Goal: Transaction & Acquisition: Register for event/course

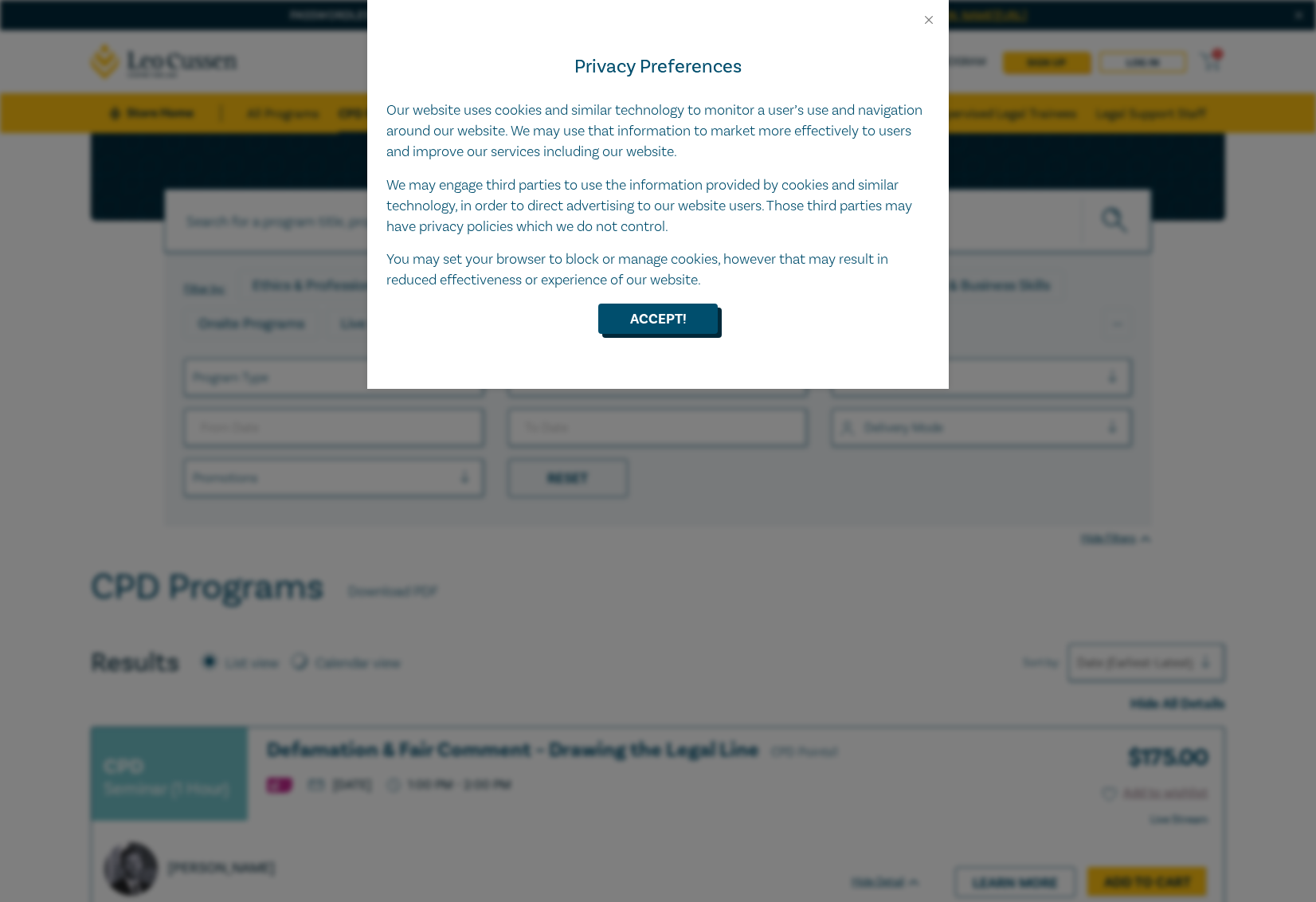
click at [667, 310] on button "Accept!" at bounding box center [658, 318] width 120 height 30
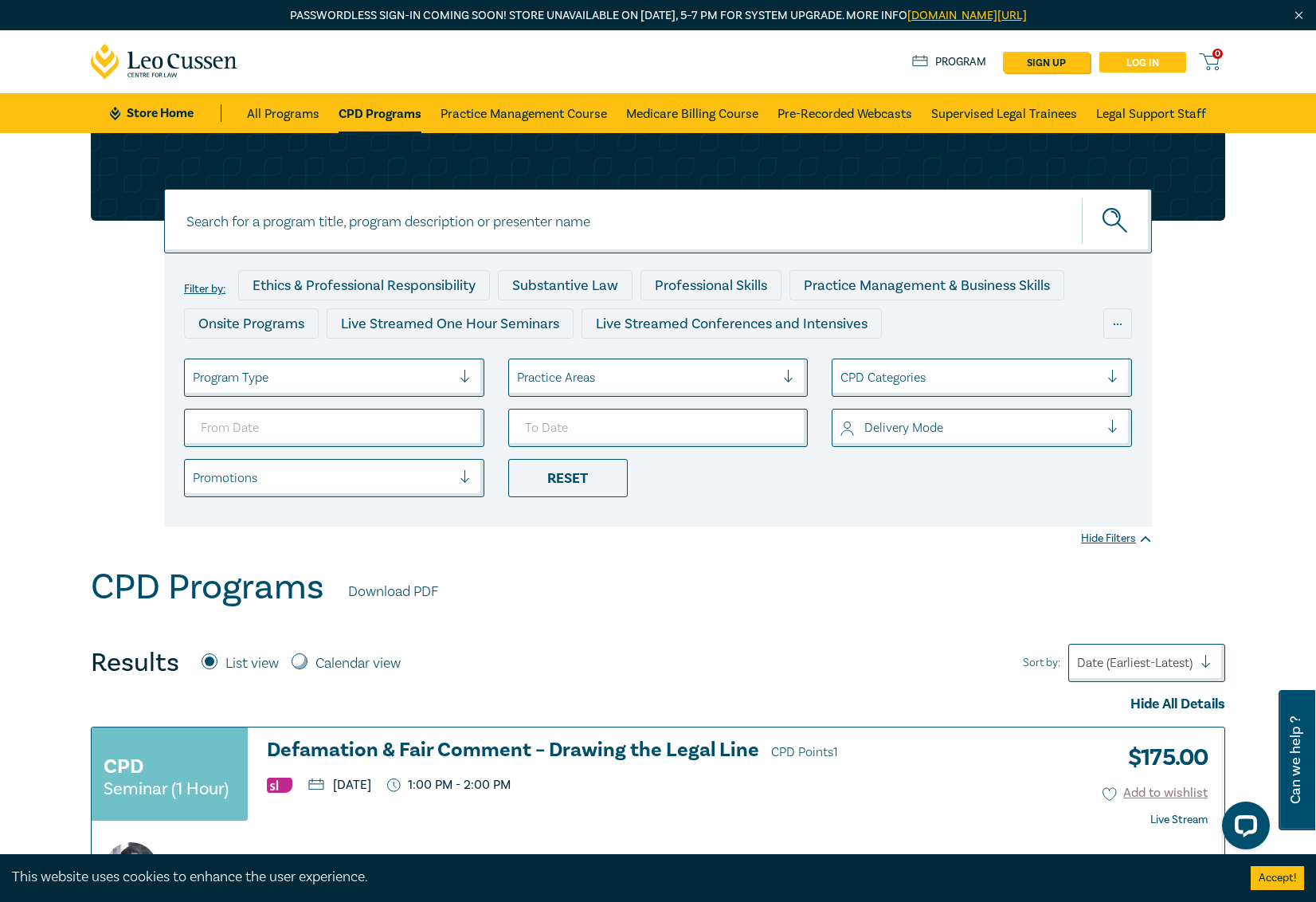
click at [1159, 57] on link "Log in" at bounding box center [1143, 62] width 87 height 21
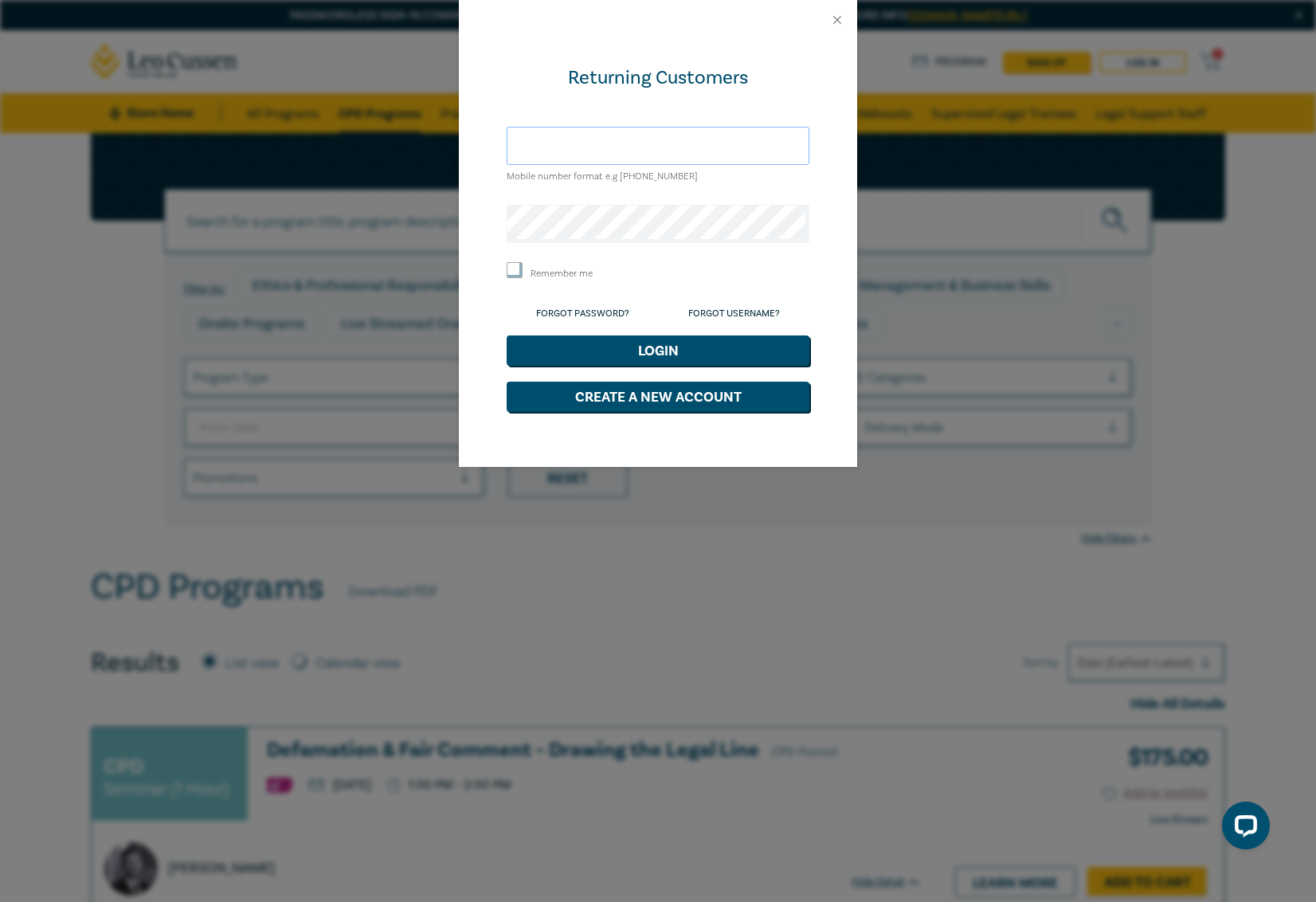
type input "[EMAIL_ADDRESS][DOMAIN_NAME]"
click at [658, 347] on button "Login" at bounding box center [658, 350] width 303 height 30
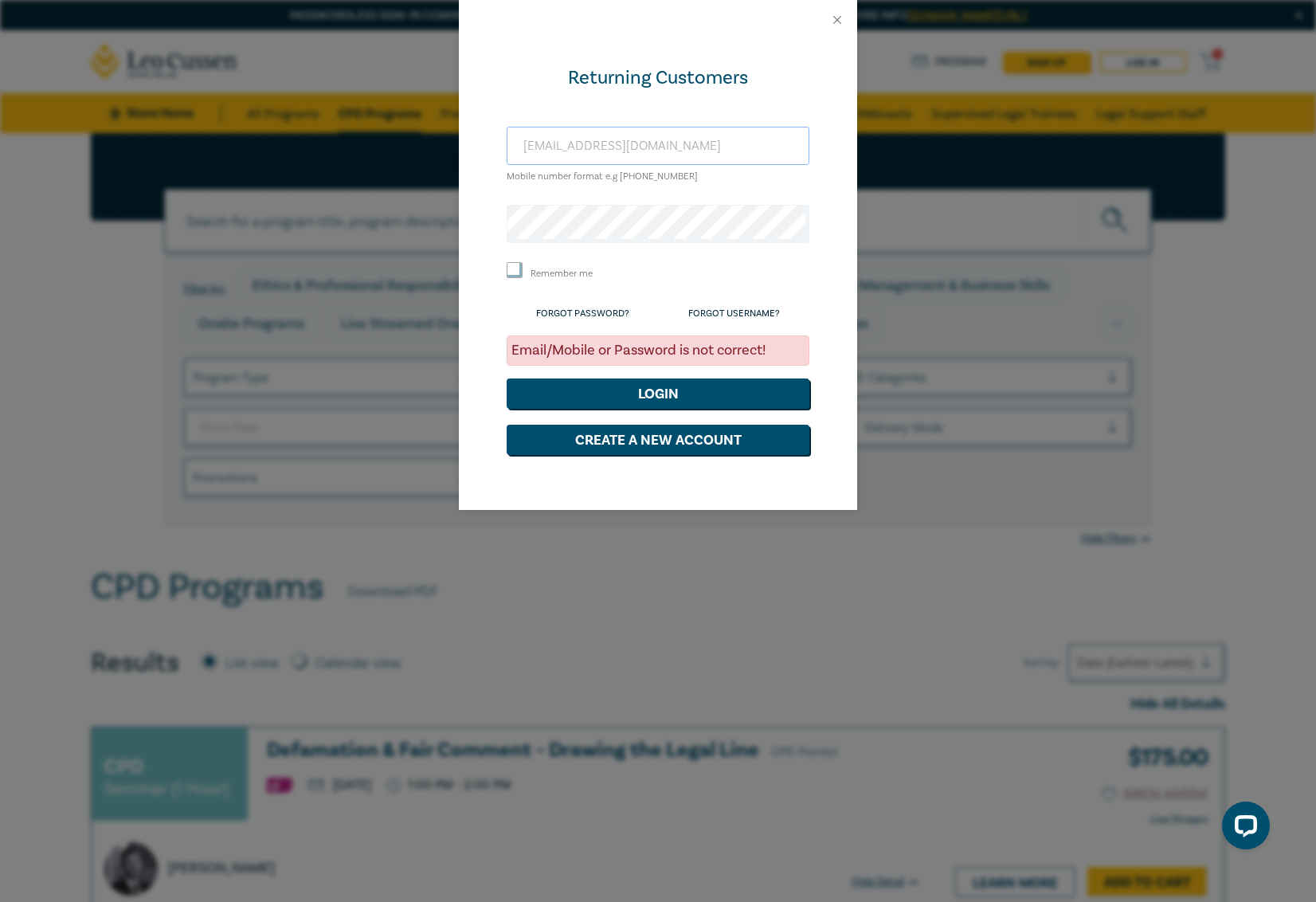
drag, startPoint x: 654, startPoint y: 148, endPoint x: 655, endPoint y: 162, distance: 14.0
click at [654, 148] on input "[EMAIL_ADDRESS][DOMAIN_NAME]" at bounding box center [658, 146] width 303 height 38
click at [474, 230] on div "Returning Customers [EMAIL_ADDRESS][DOMAIN_NAME] Mobile number format e.g [PHON…" at bounding box center [657, 275] width 398 height 470
click at [664, 390] on button "Login" at bounding box center [658, 393] width 303 height 30
click at [838, 24] on button "Close" at bounding box center [837, 20] width 14 height 14
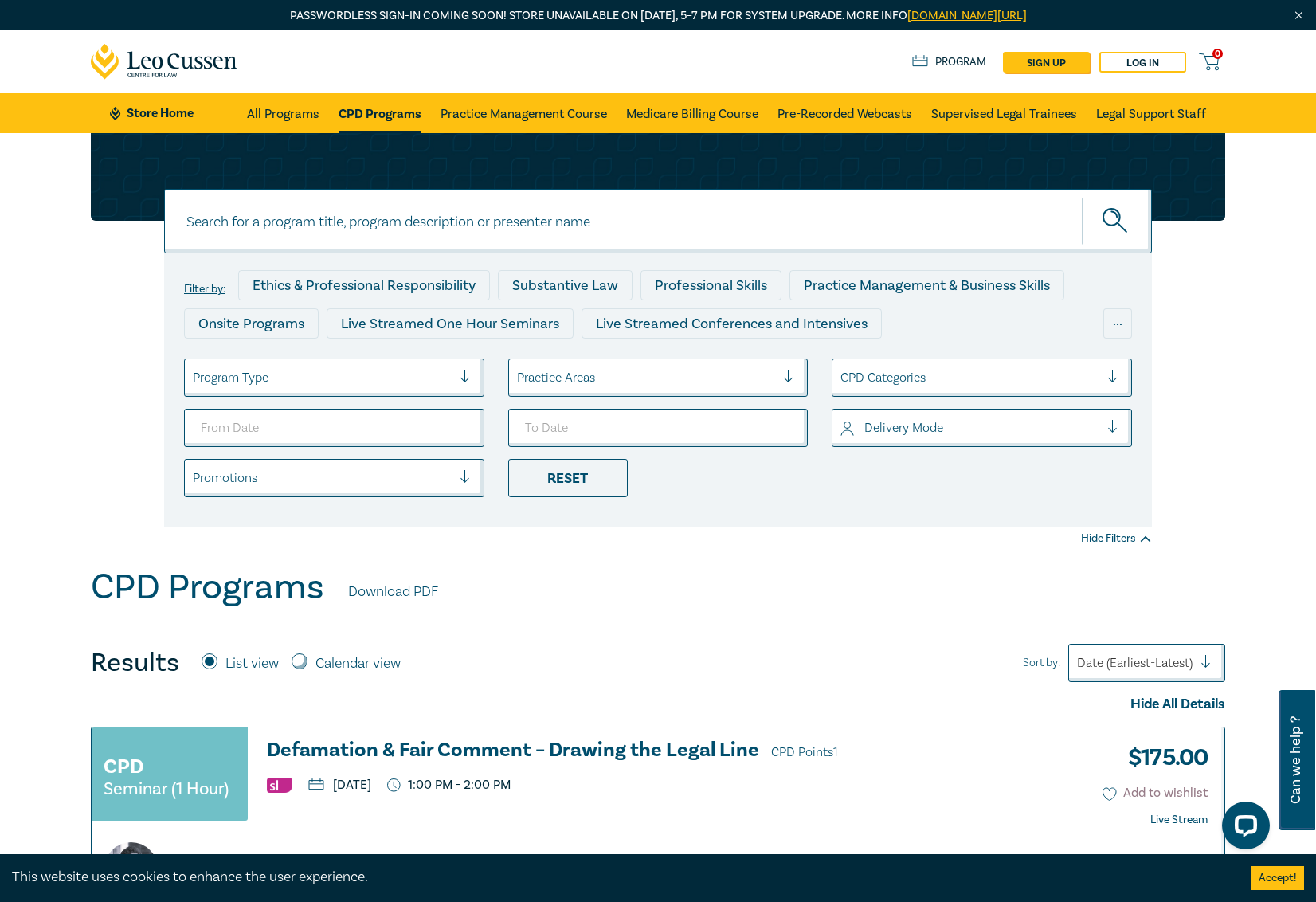
click at [177, 62] on icon at bounding box center [164, 62] width 148 height 36
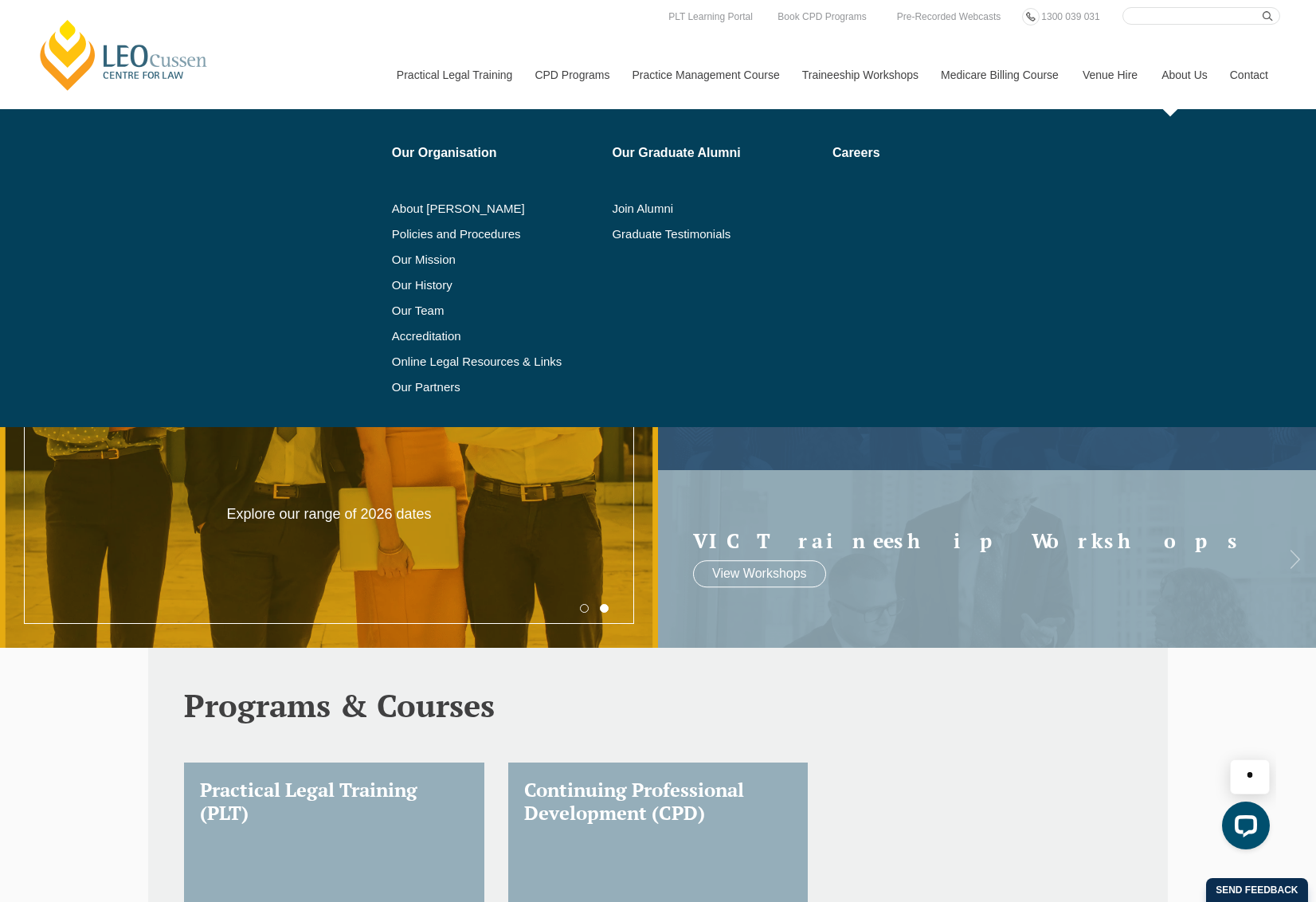
scroll to position [4, 1]
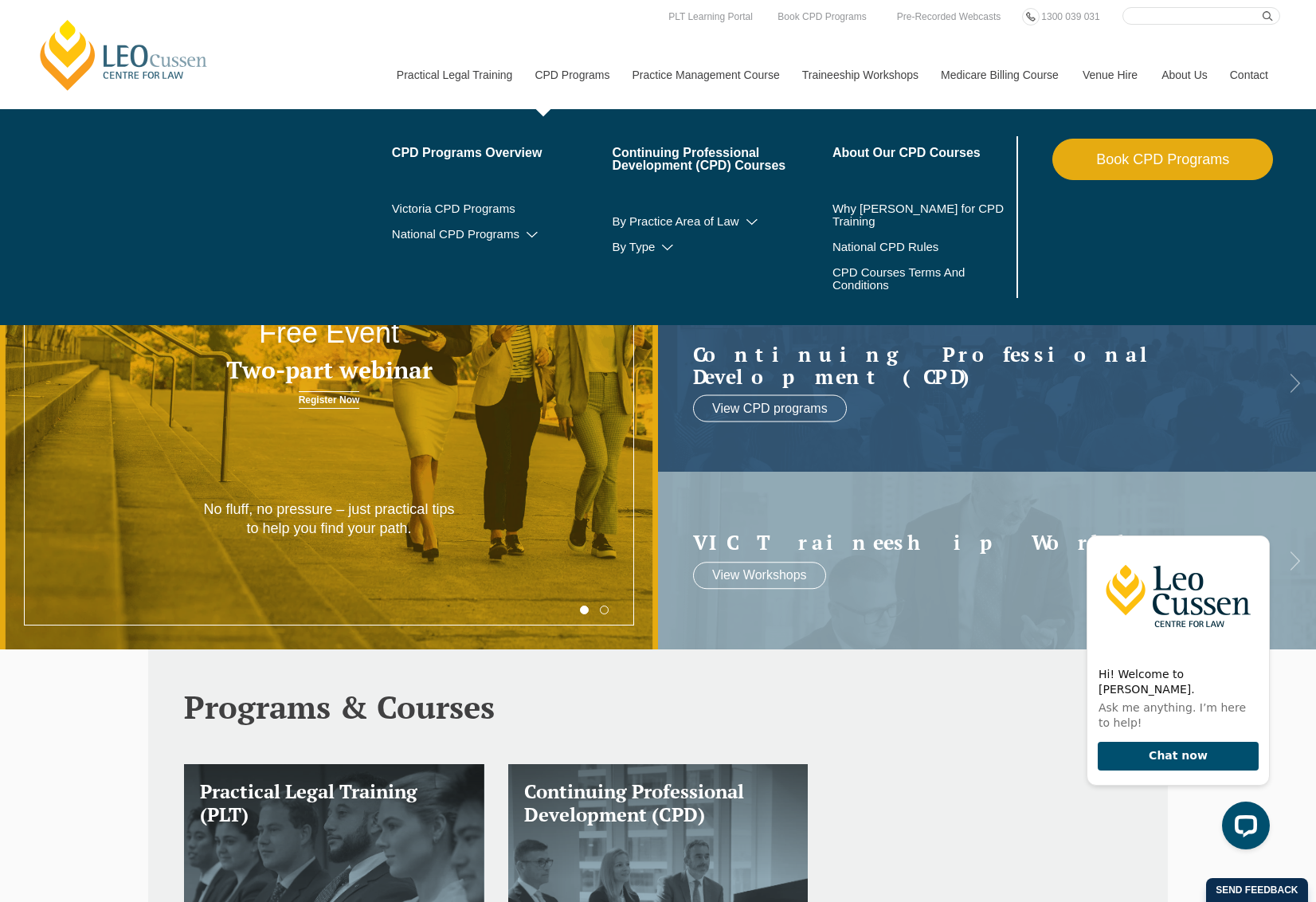
click at [544, 73] on link "CPD Programs" at bounding box center [570, 74] width 97 height 69
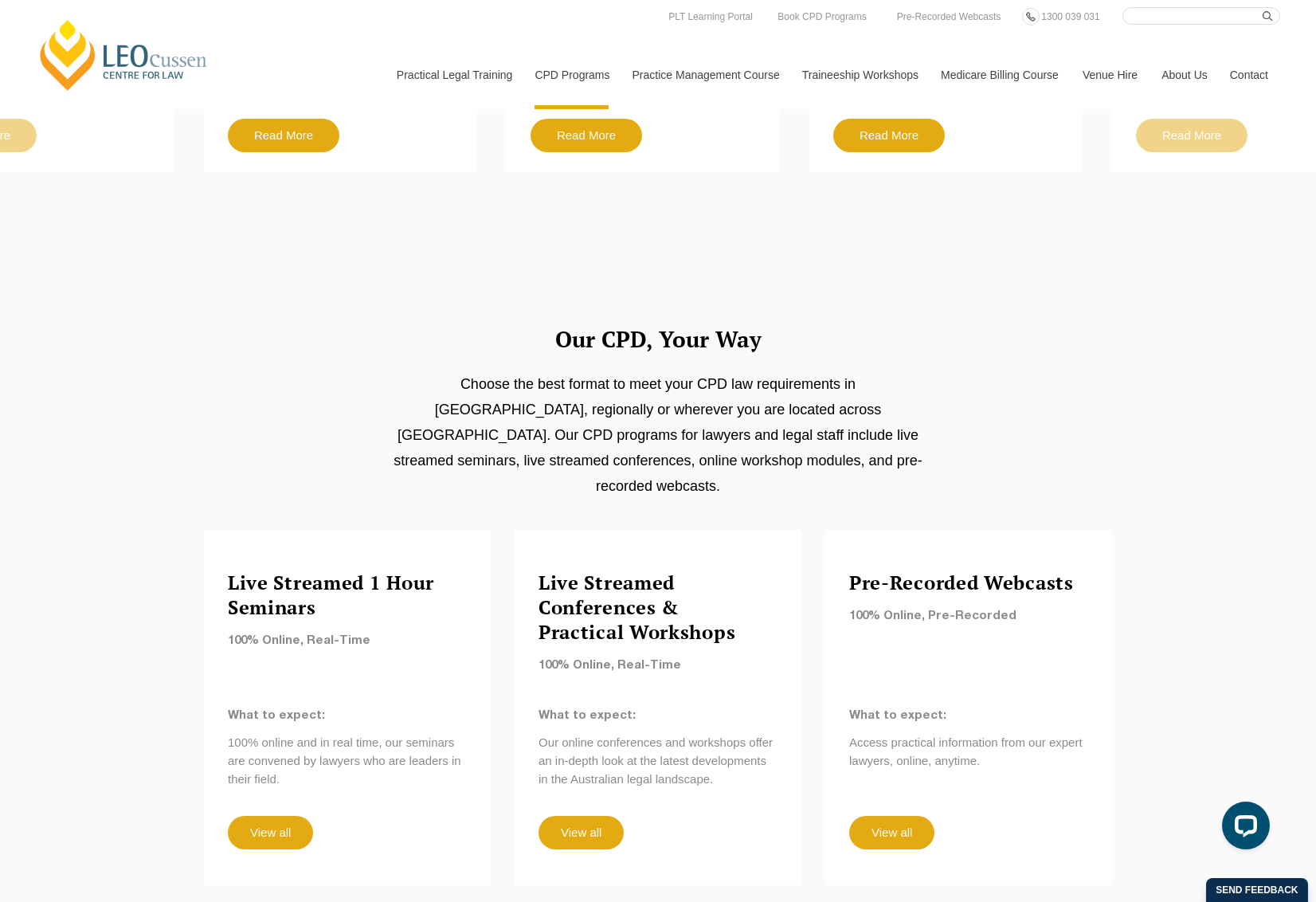
scroll to position [1020, 0]
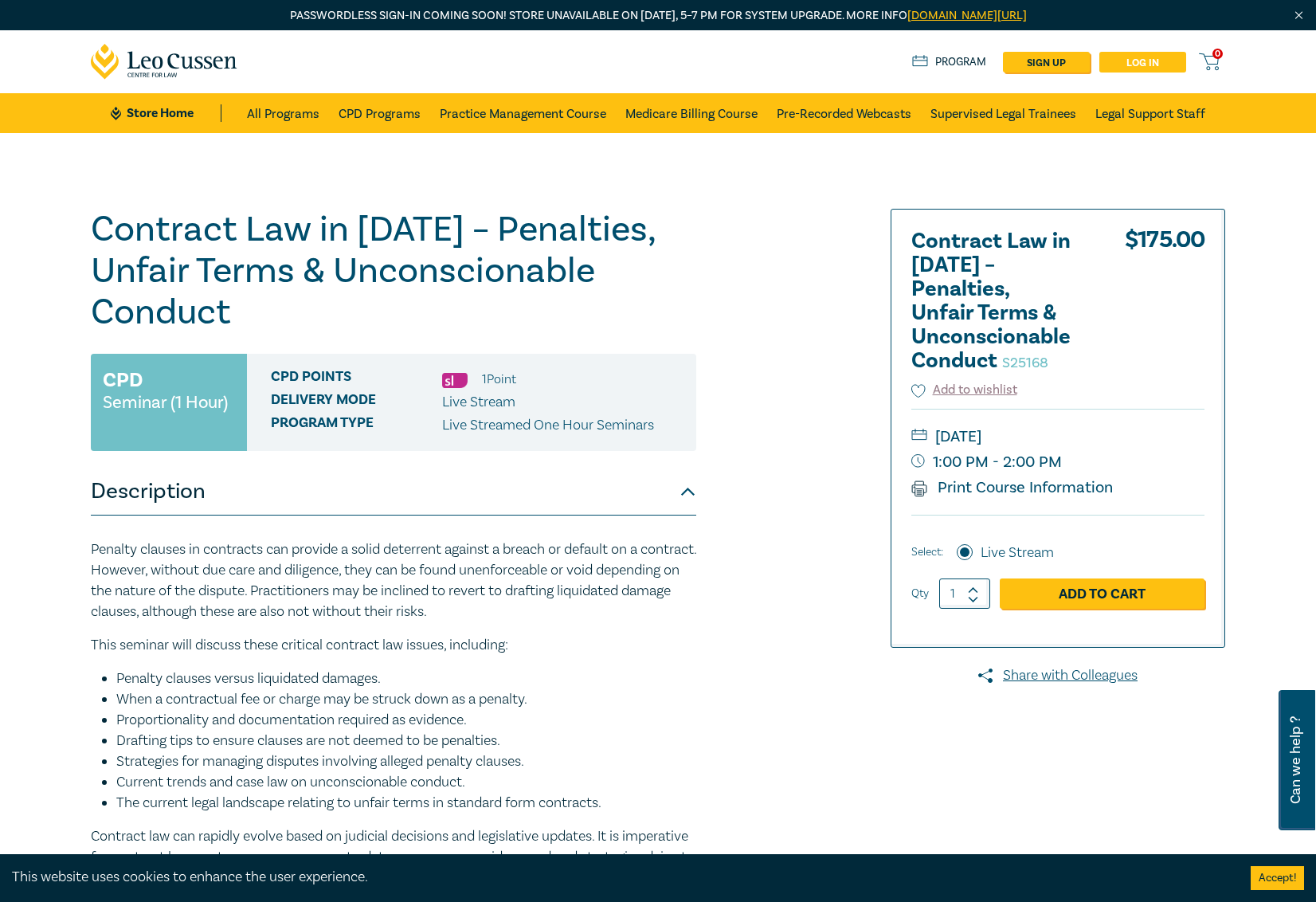
click at [1134, 62] on link "Log in" at bounding box center [1143, 62] width 87 height 21
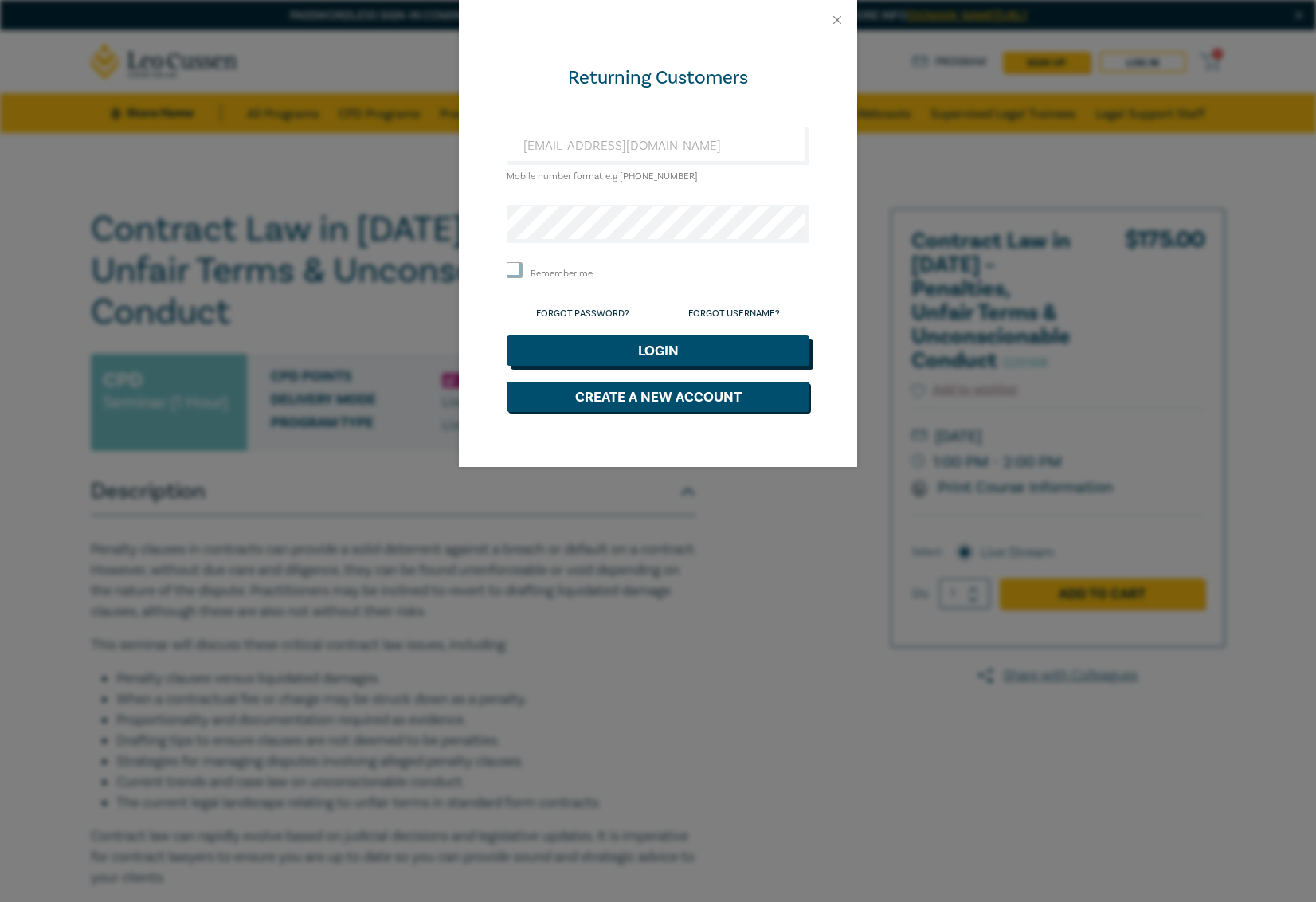
click at [645, 350] on button "Login" at bounding box center [658, 350] width 303 height 30
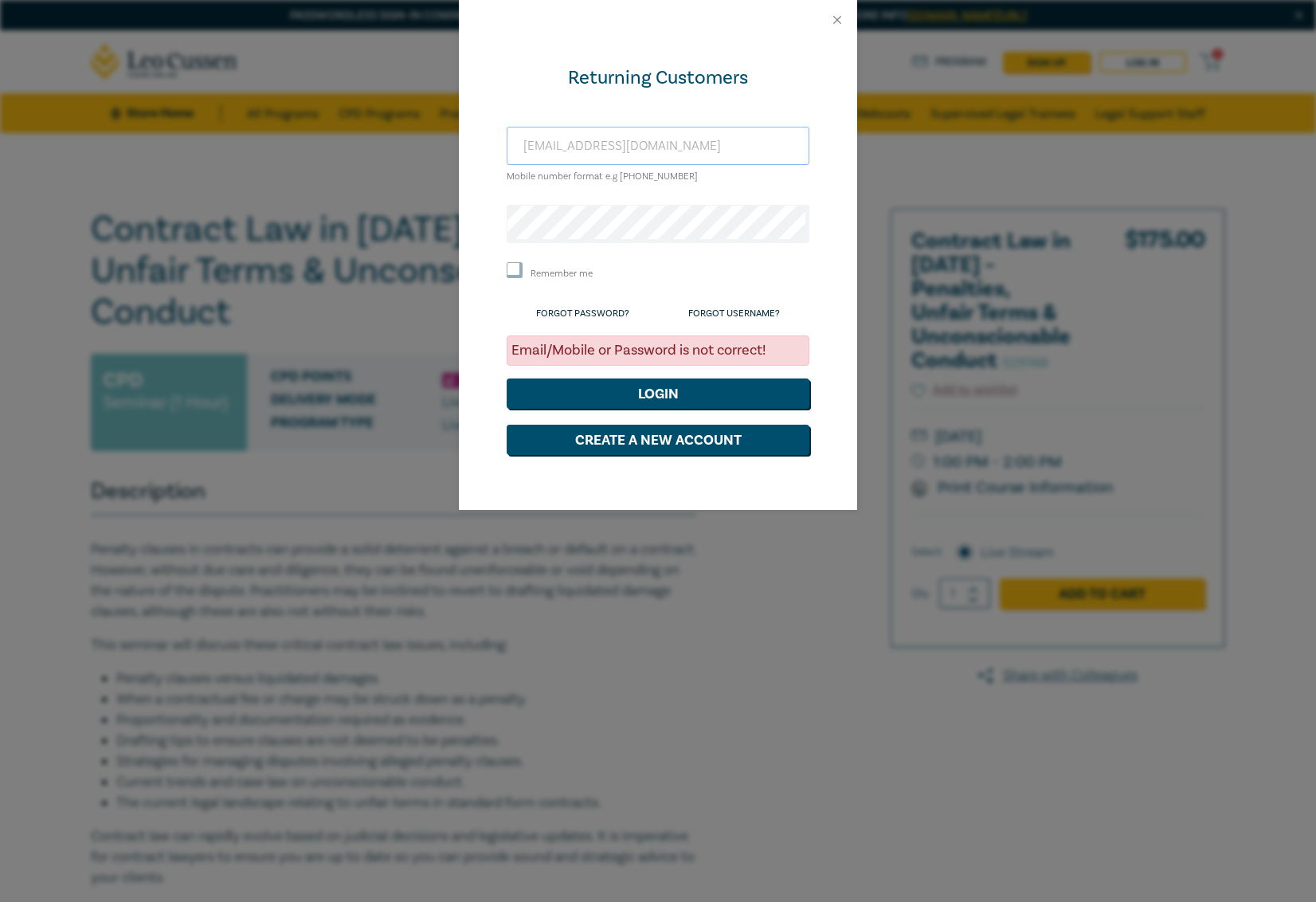
drag, startPoint x: 669, startPoint y: 145, endPoint x: 513, endPoint y: 137, distance: 156.2
click at [513, 137] on input "[EMAIL_ADDRESS][DOMAIN_NAME]" at bounding box center [658, 146] width 303 height 38
click at [689, 386] on button "Login" at bounding box center [658, 393] width 303 height 30
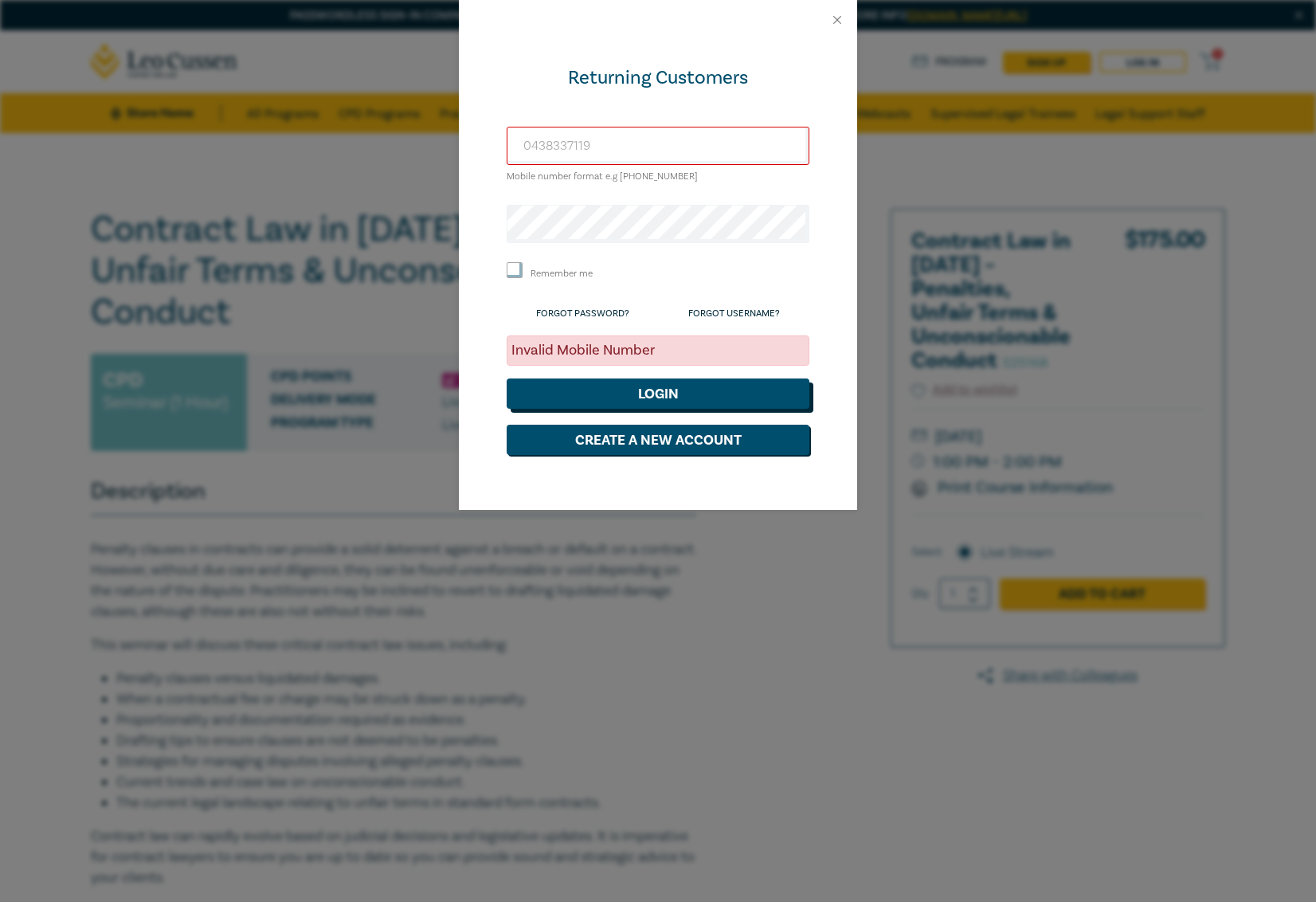
click at [670, 391] on button "Login" at bounding box center [658, 393] width 303 height 30
click at [629, 153] on input "0438337119" at bounding box center [658, 146] width 303 height 38
click at [520, 140] on input "0438337119" at bounding box center [658, 146] width 303 height 38
type input "+61438337119"
click at [654, 392] on button "Login" at bounding box center [658, 393] width 303 height 30
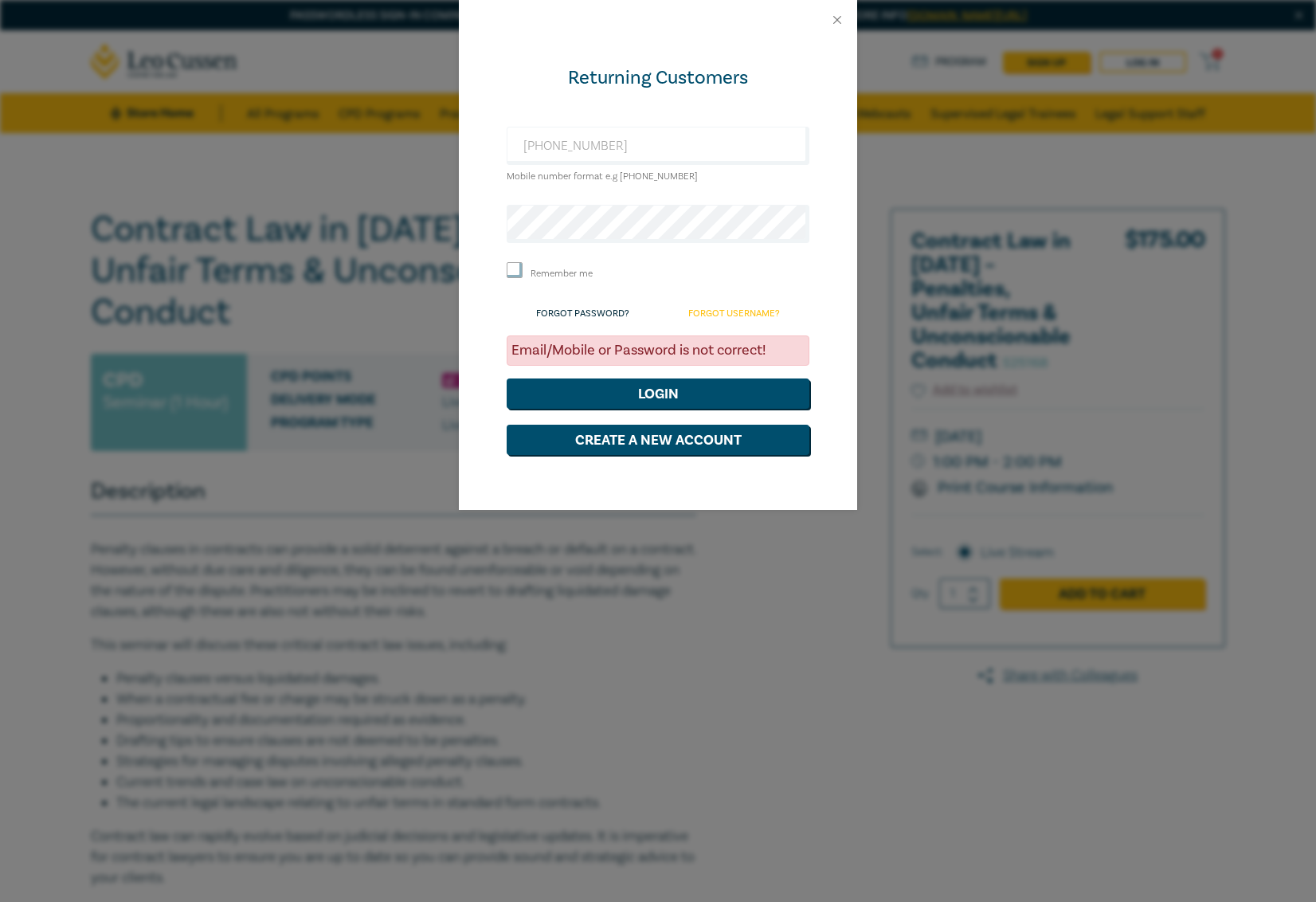
click at [726, 311] on link "Forgot Username?" at bounding box center [734, 313] width 91 height 12
select select "AU"
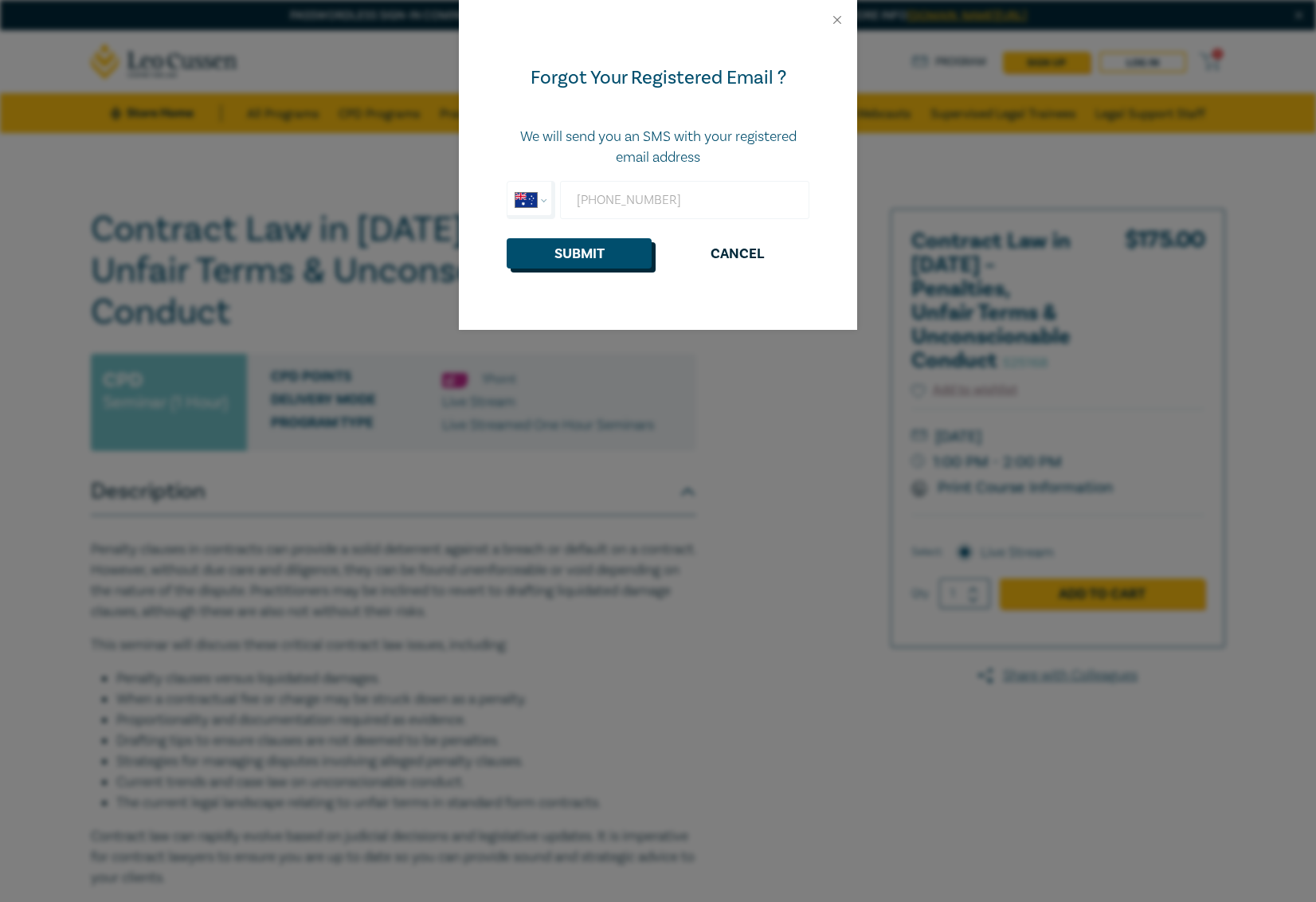
type input "+61 438 337 119"
click at [594, 249] on button "Submit" at bounding box center [579, 253] width 145 height 30
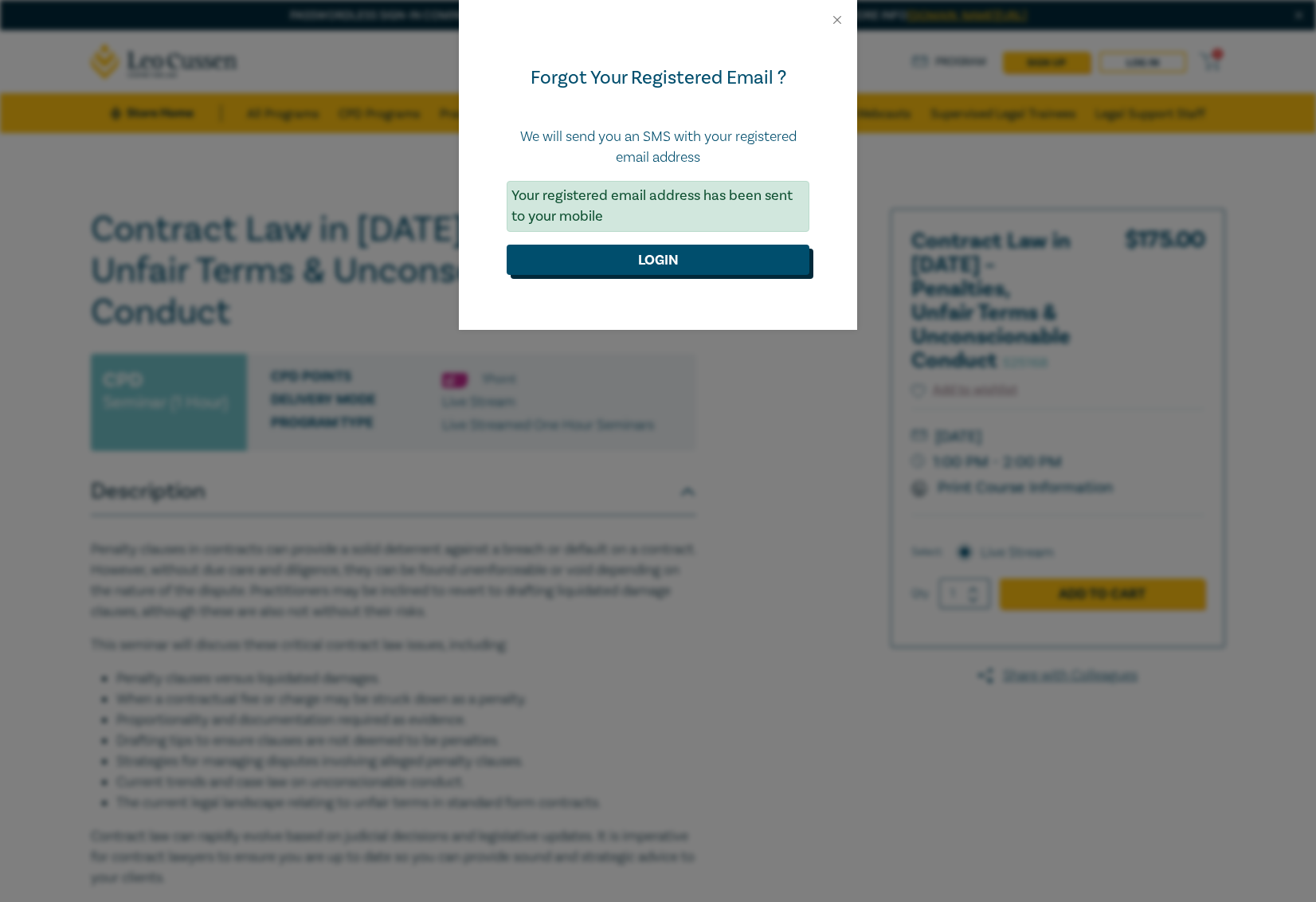
click at [665, 257] on button "Login" at bounding box center [658, 260] width 303 height 30
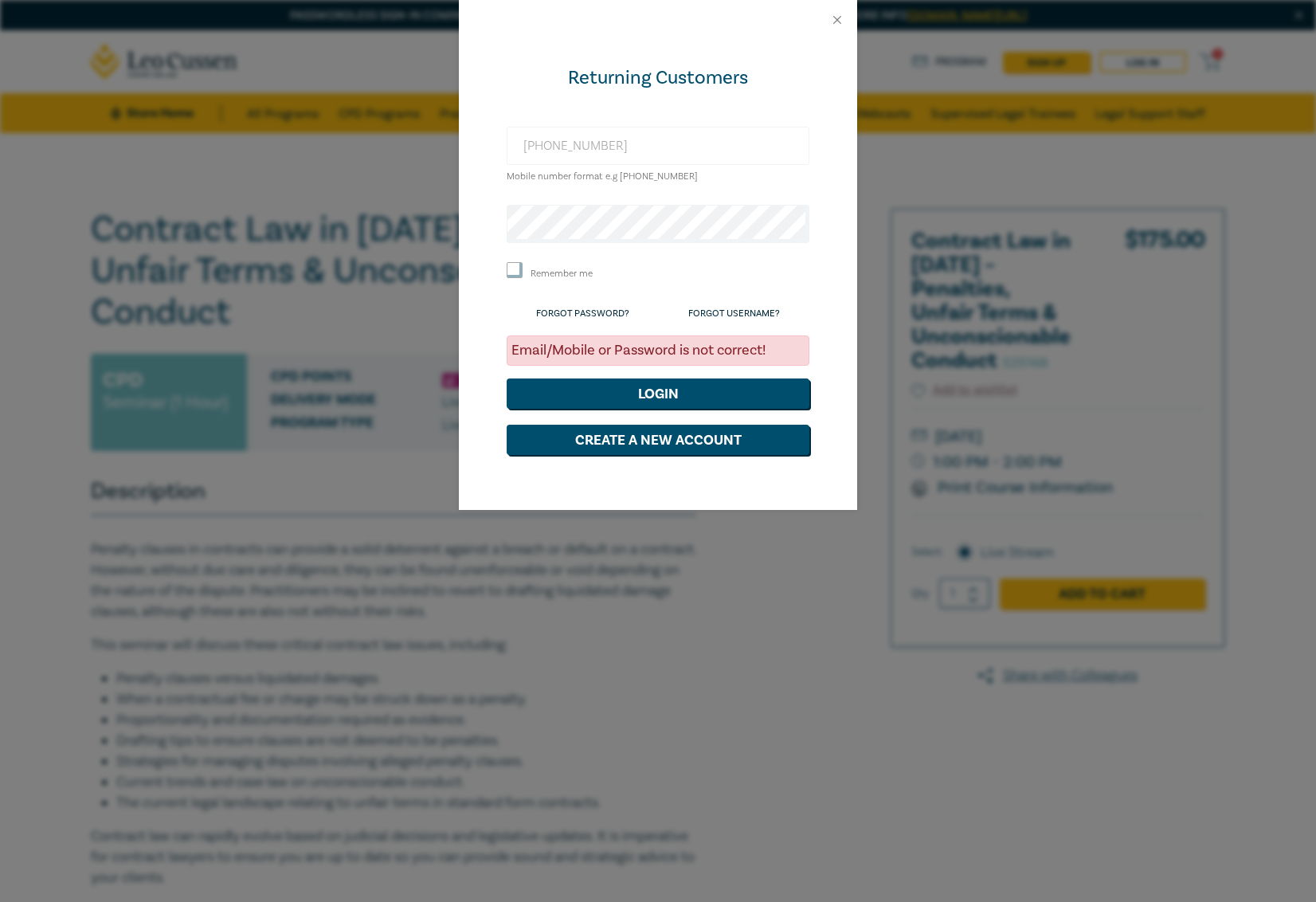
drag, startPoint x: 644, startPoint y: 148, endPoint x: 517, endPoint y: 148, distance: 127.0
click at [517, 148] on input "+61438337119" at bounding box center [658, 146] width 303 height 38
type input "pe"
click at [604, 310] on link "Forgot Password?" at bounding box center [583, 313] width 93 height 12
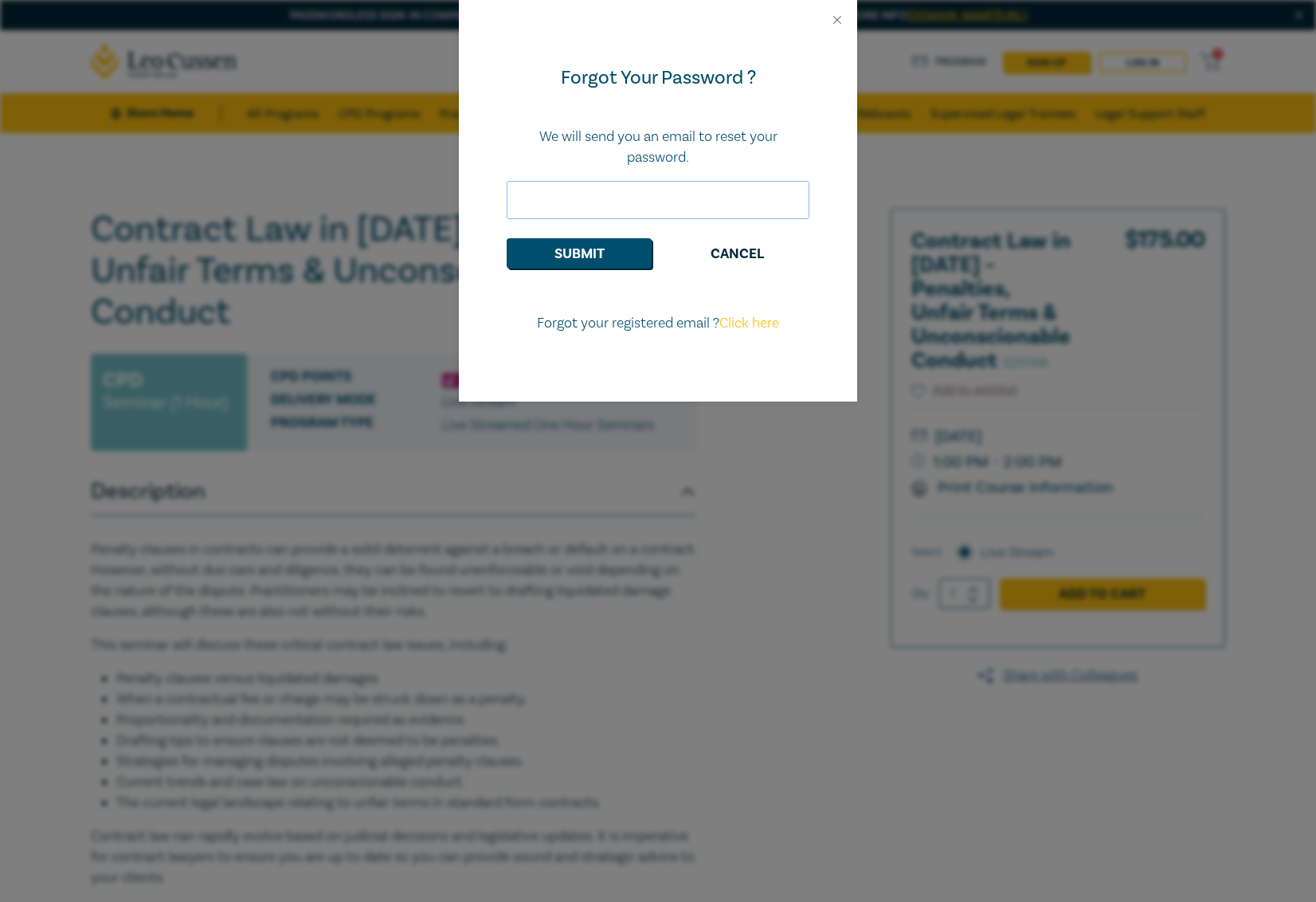
click at [661, 199] on input "email" at bounding box center [658, 199] width 303 height 38
type input "[EMAIL_ADDRESS][DOMAIN_NAME]"
click at [624, 251] on button "Submit" at bounding box center [579, 253] width 145 height 30
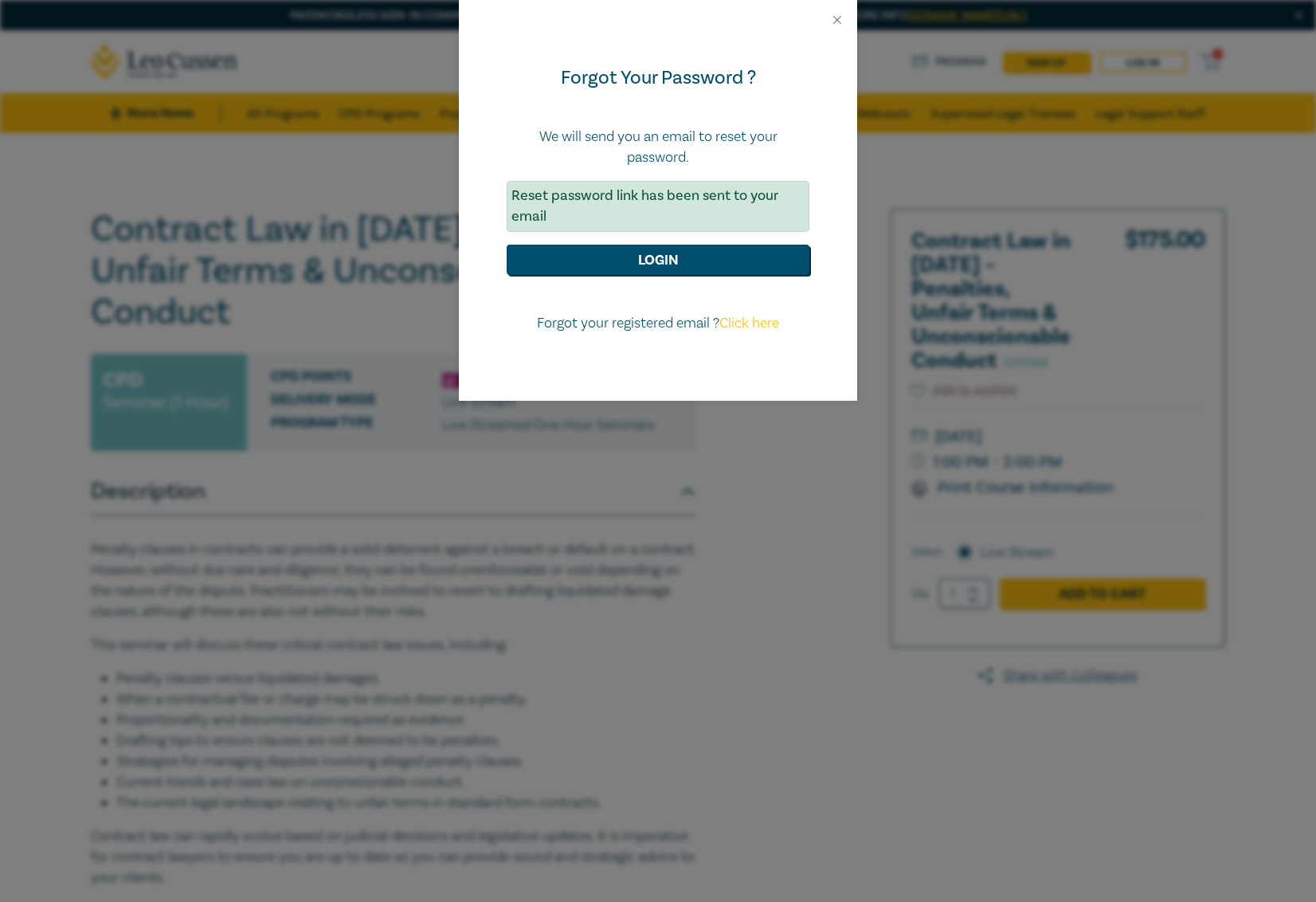
drag, startPoint x: 964, startPoint y: 173, endPoint x: 947, endPoint y: 165, distance: 18.8
click at [964, 173] on div "Forgot Your Password ? We will send you an email to reset your password. Reset …" at bounding box center [658, 451] width 1316 height 902
click at [676, 252] on button "Login" at bounding box center [658, 260] width 303 height 30
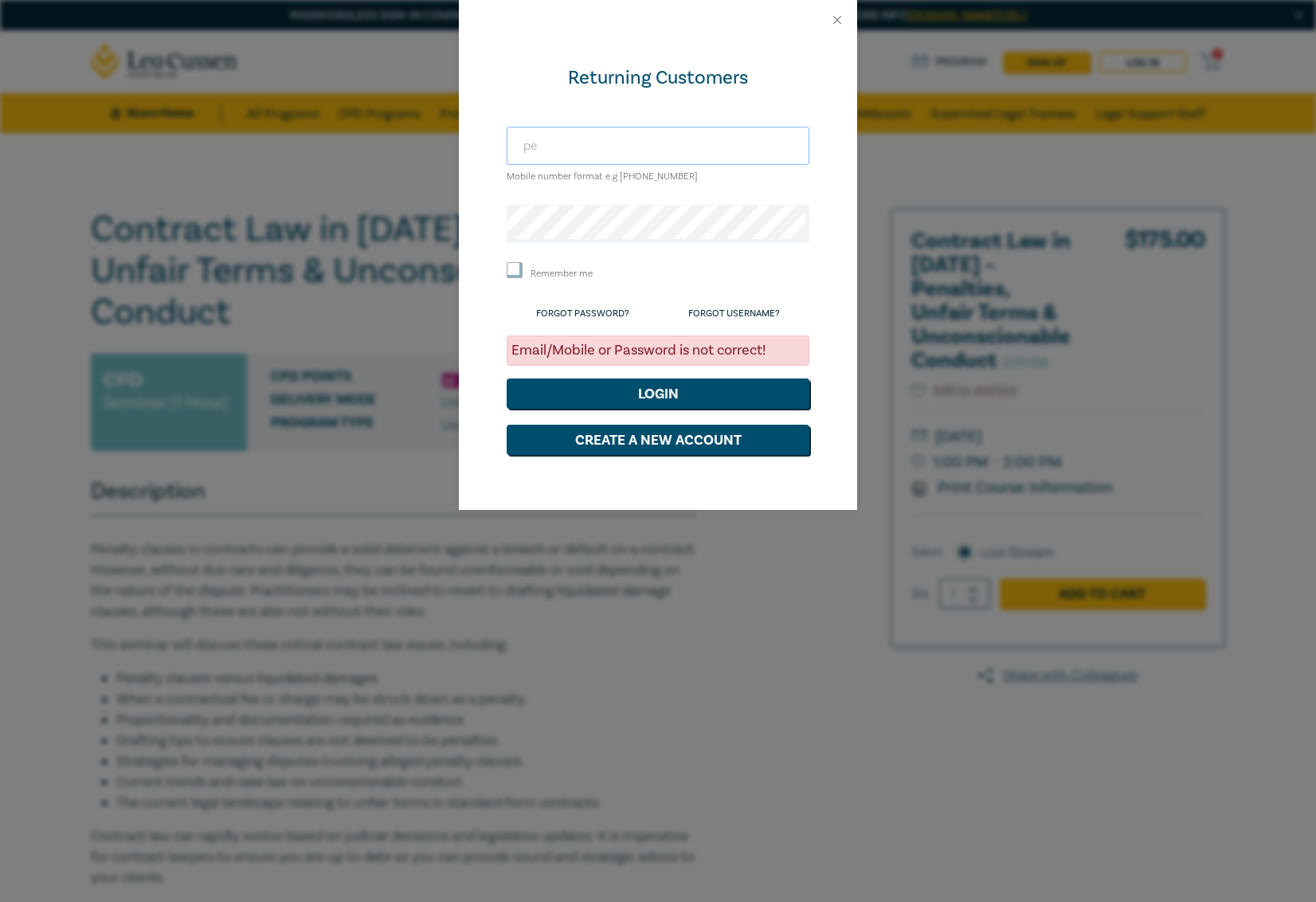
type input "[EMAIL_ADDRESS][DOMAIN_NAME]"
click at [648, 389] on button "Login" at bounding box center [658, 393] width 303 height 30
click at [590, 312] on link "Forgot Password?" at bounding box center [583, 313] width 93 height 12
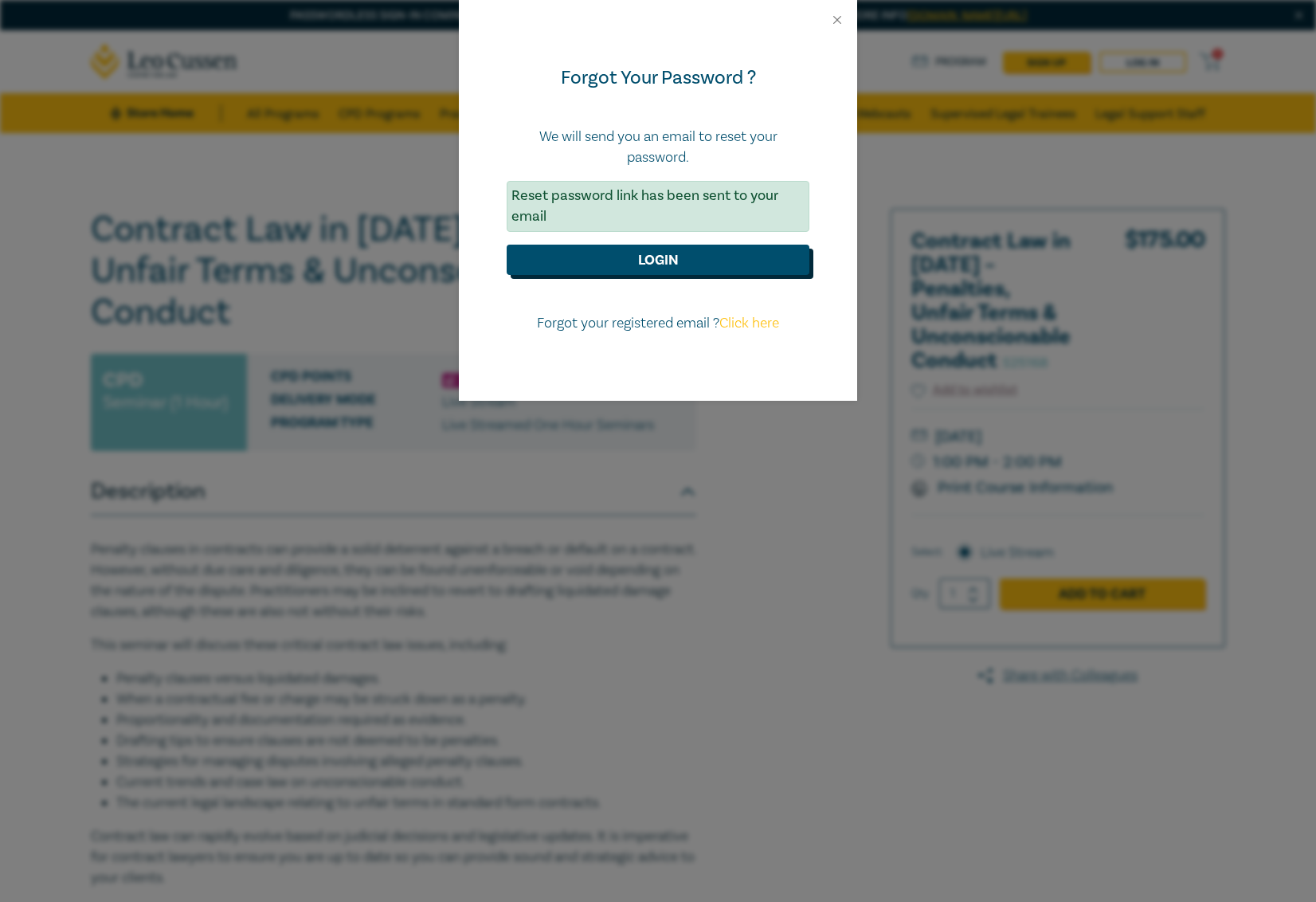
click at [656, 256] on button "Login" at bounding box center [658, 260] width 303 height 30
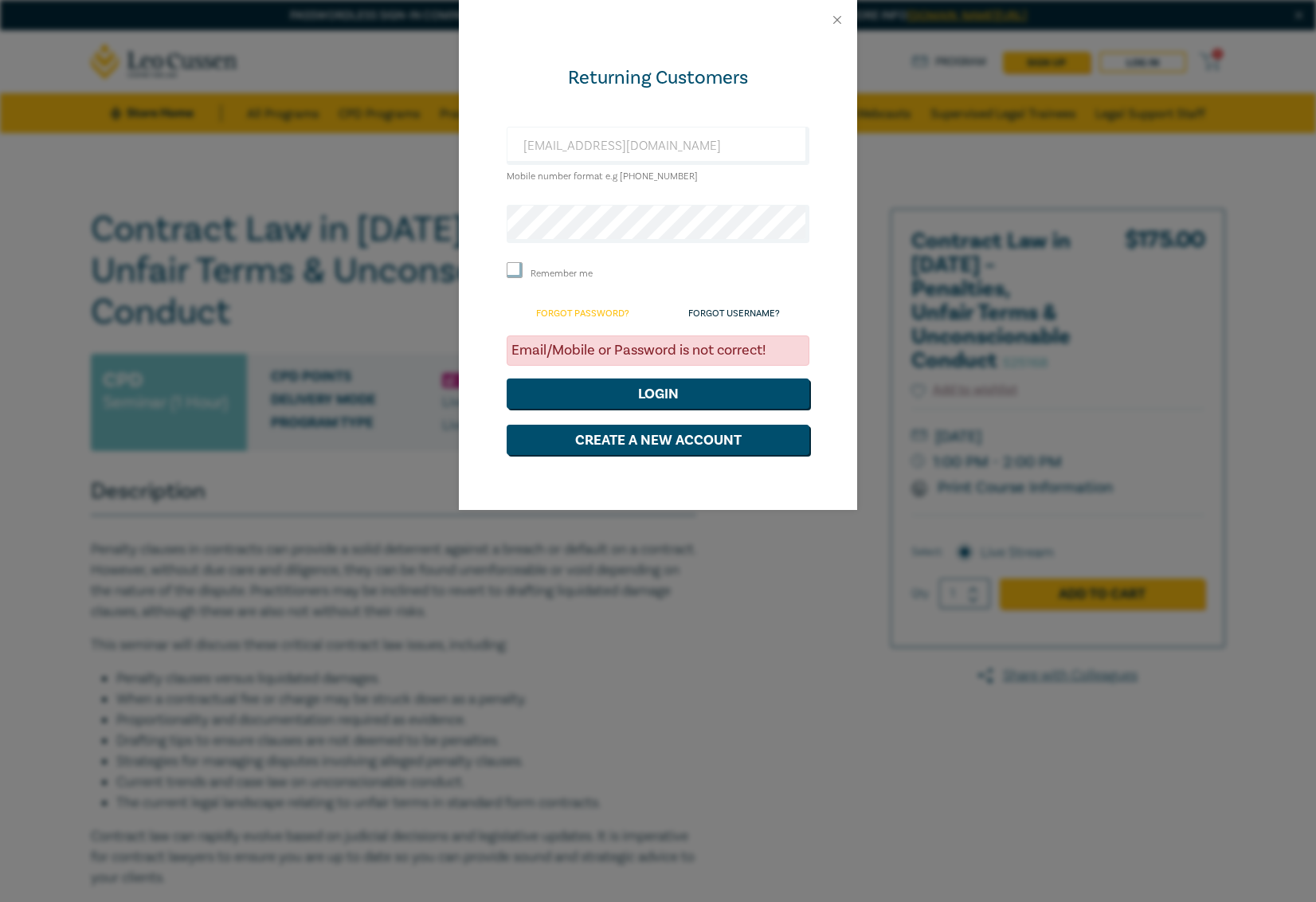
click at [592, 308] on link "Forgot Password?" at bounding box center [583, 313] width 93 height 12
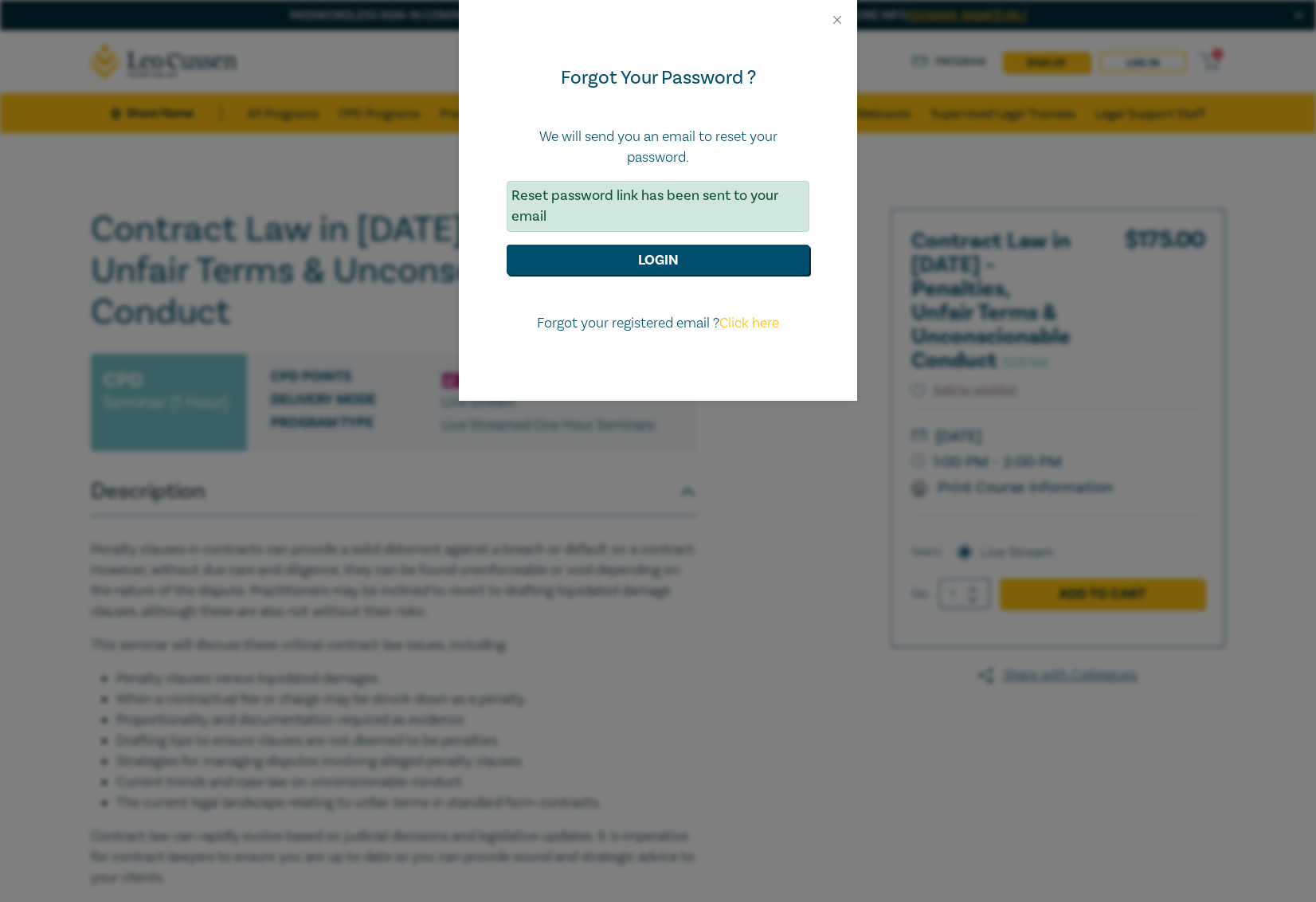
click at [733, 164] on p "We will send you an email to reset your password." at bounding box center [658, 148] width 303 height 41
click at [676, 259] on button "Login" at bounding box center [658, 260] width 303 height 30
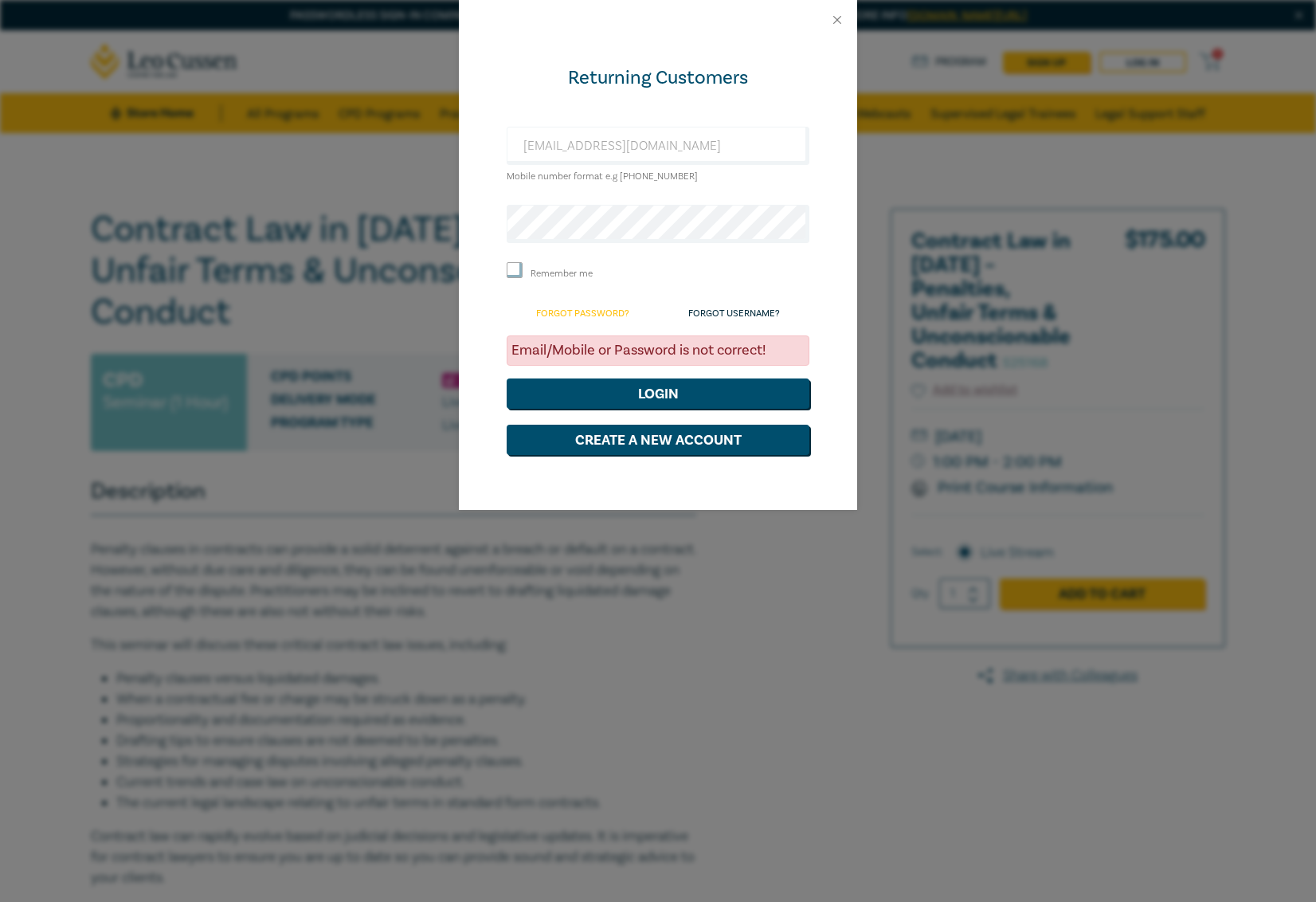
click at [562, 308] on link "Forgot Password?" at bounding box center [583, 313] width 93 height 12
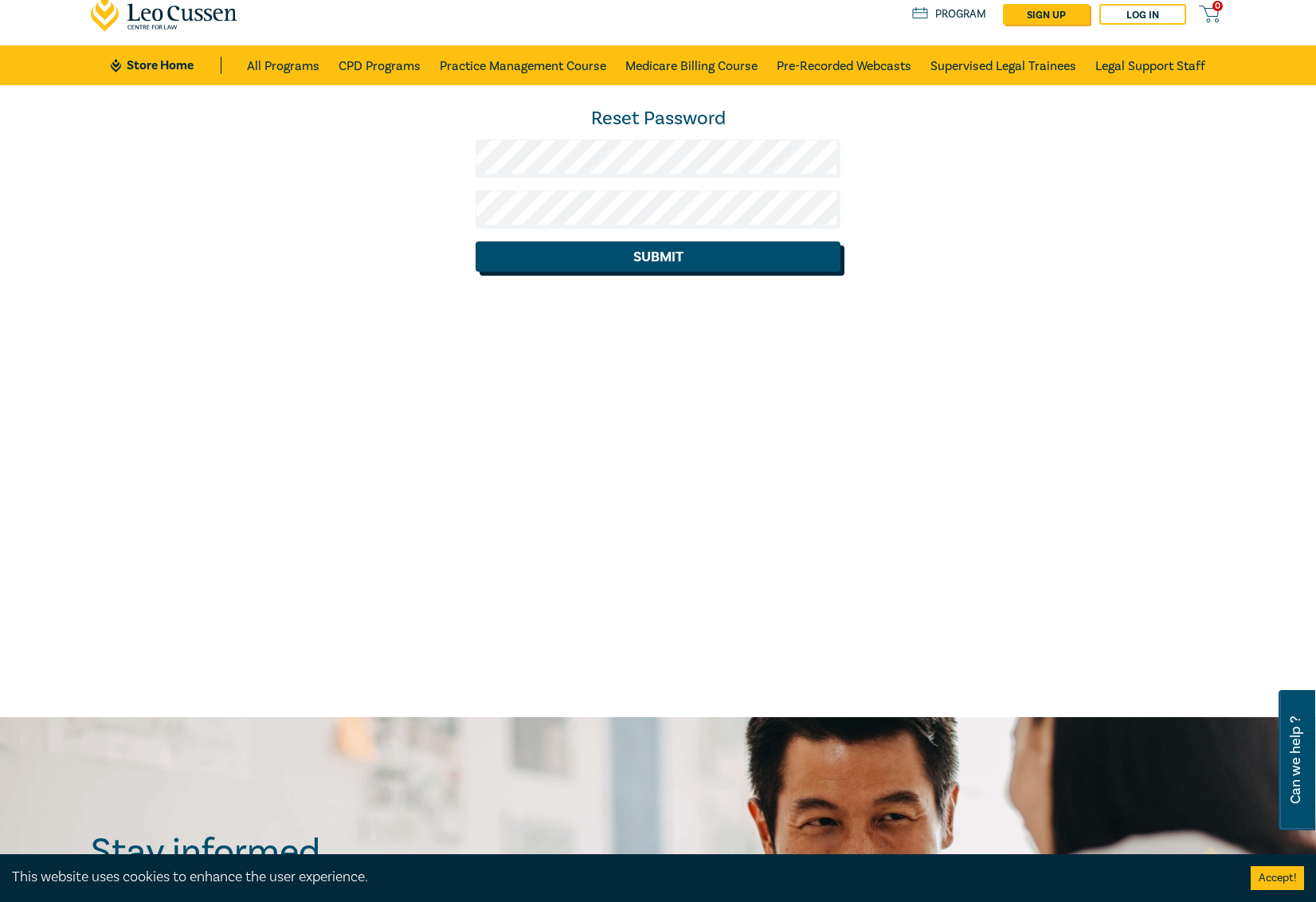
scroll to position [51, 0]
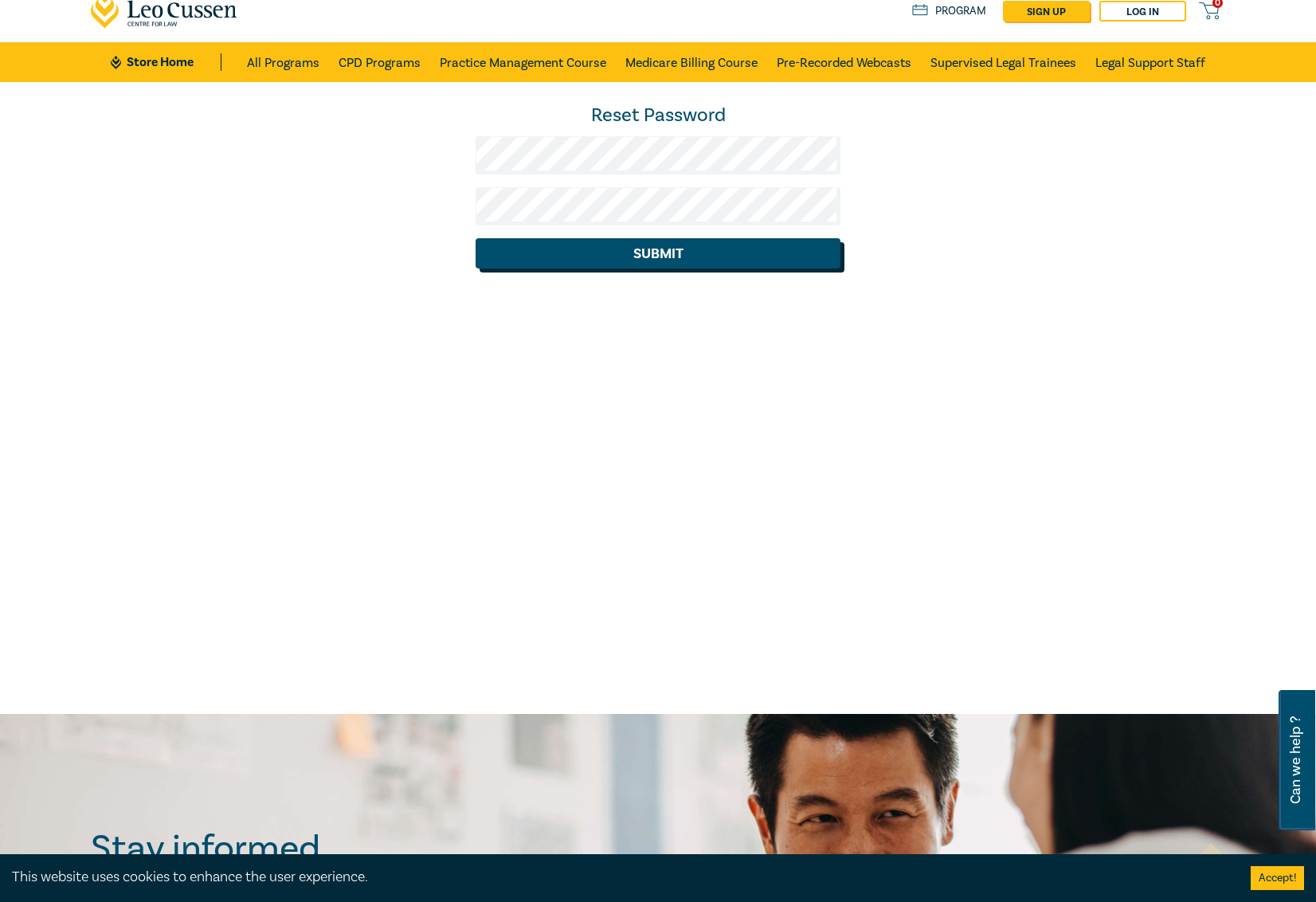
click at [663, 256] on button "Submit" at bounding box center [658, 253] width 366 height 30
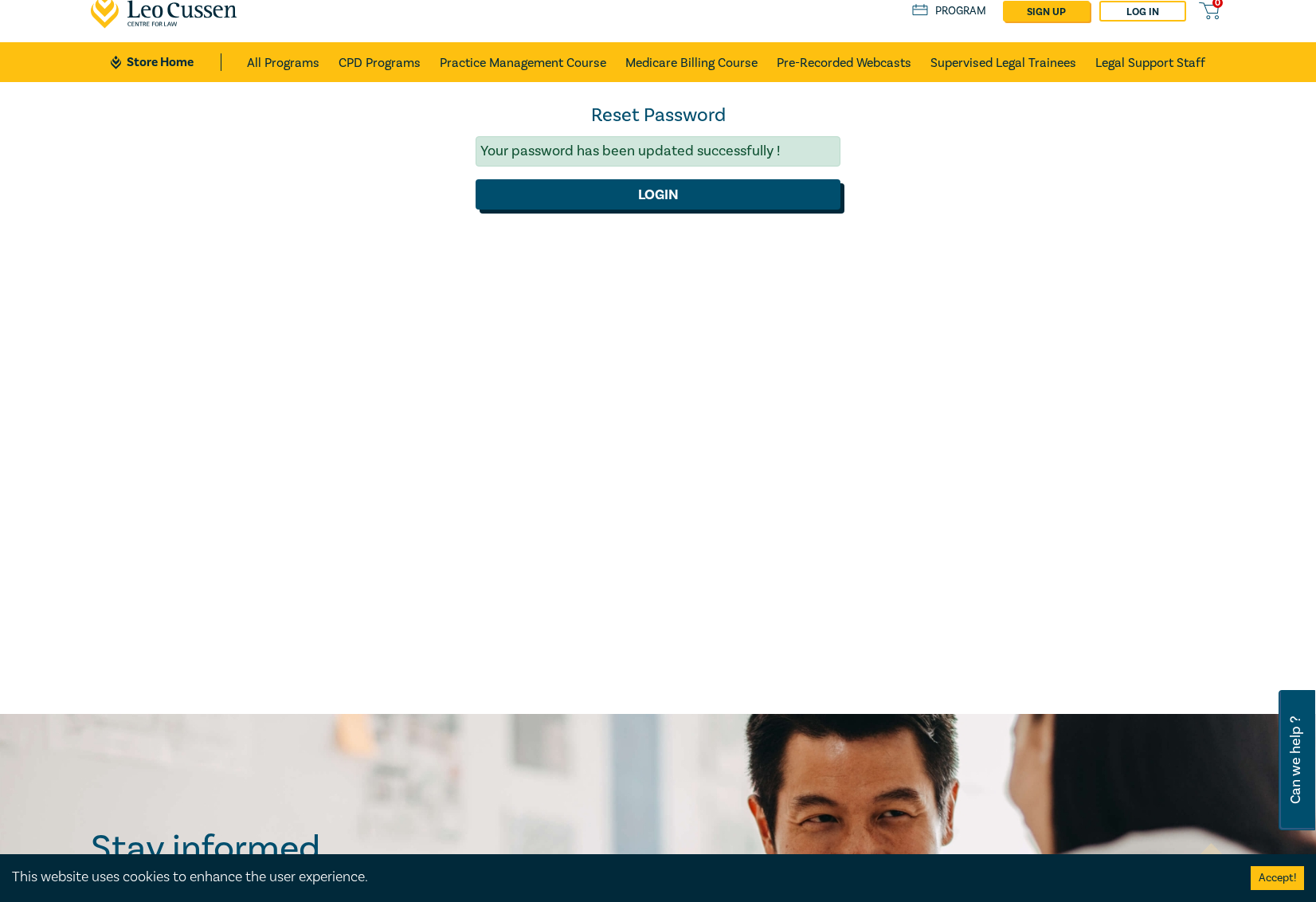
click at [639, 201] on button "Login" at bounding box center [658, 194] width 366 height 30
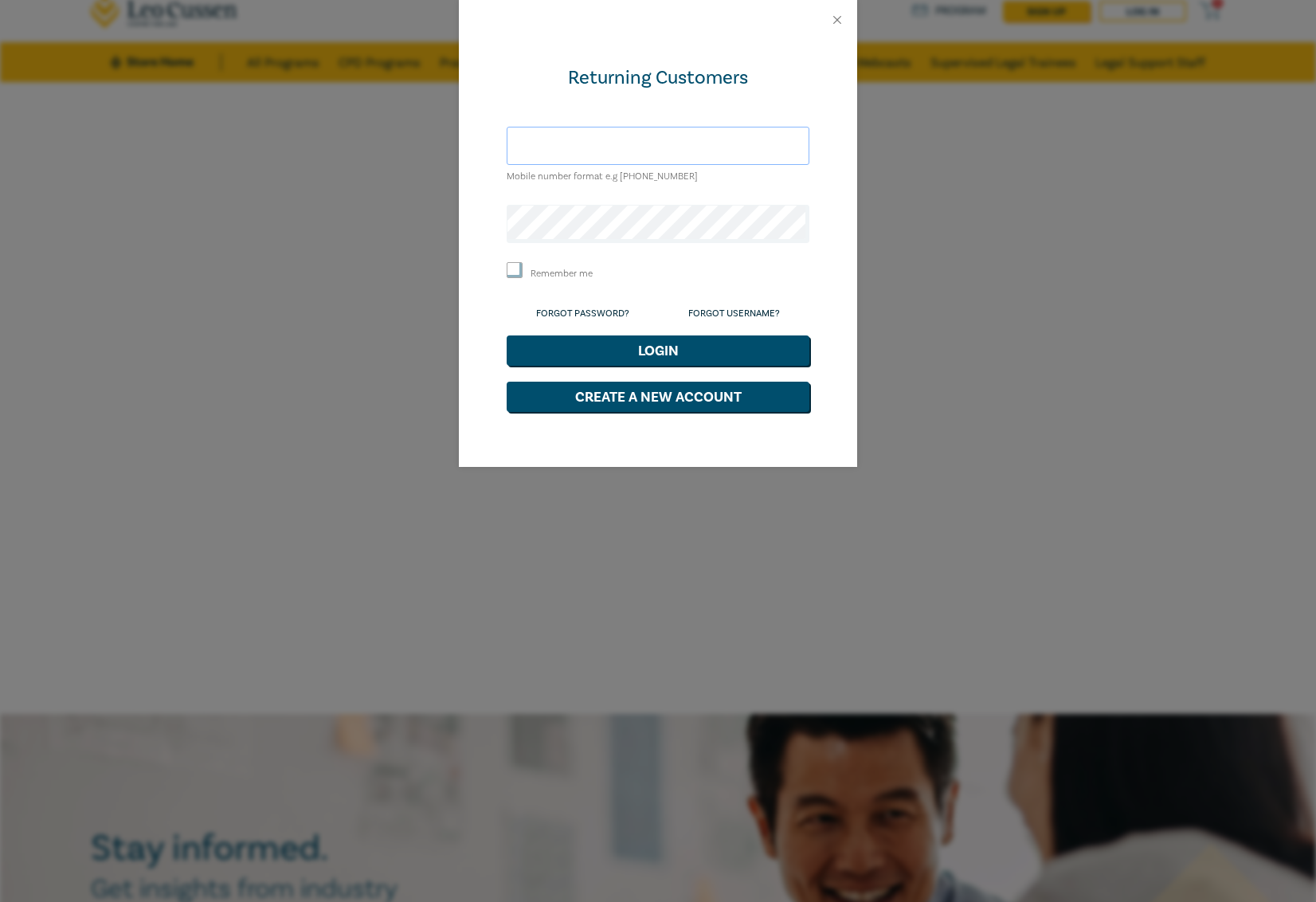
type input "[EMAIL_ADDRESS][DOMAIN_NAME]"
click at [656, 342] on button "Login" at bounding box center [658, 350] width 303 height 30
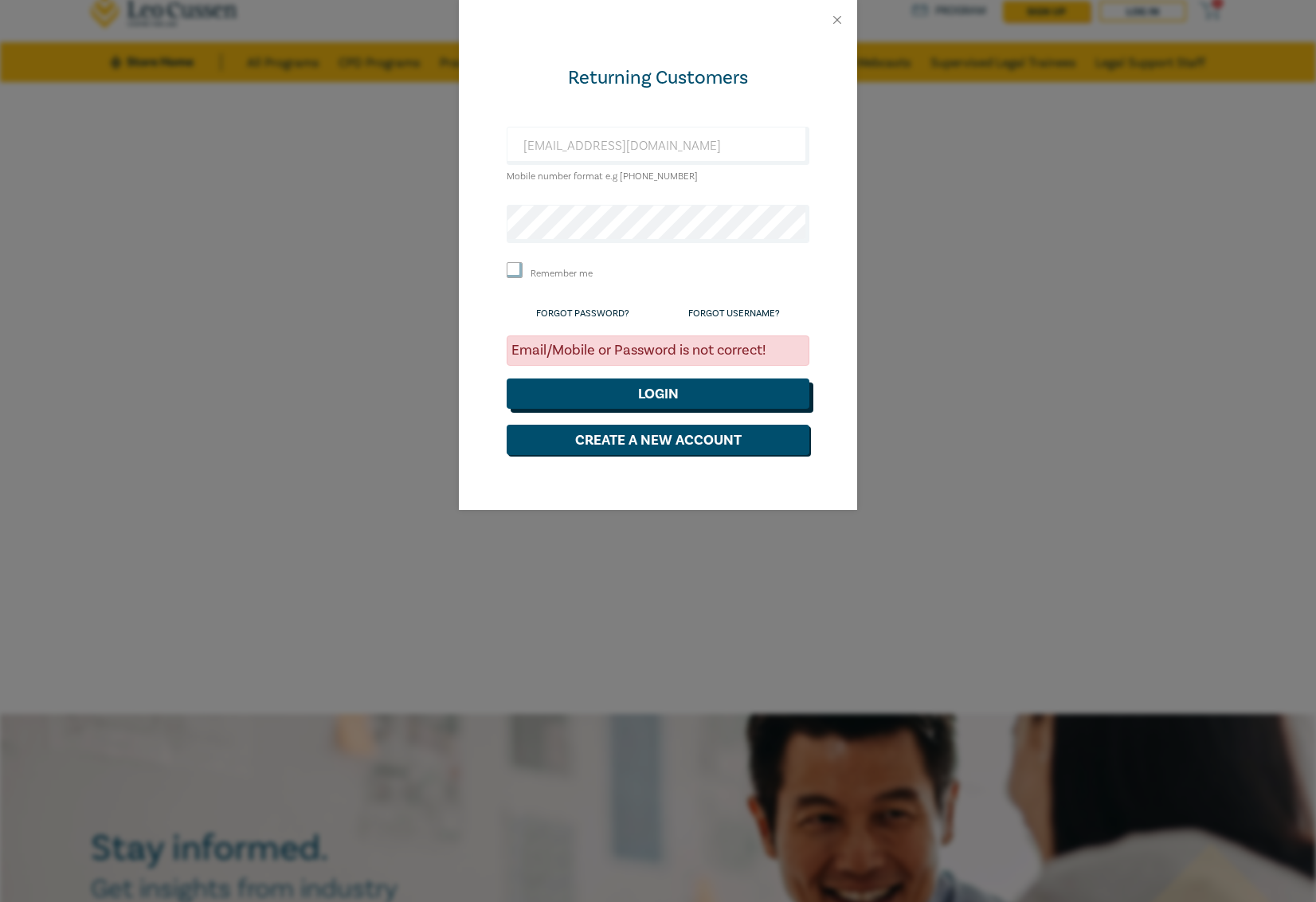
click at [652, 393] on button "Login" at bounding box center [658, 393] width 303 height 30
click at [894, 338] on div "Returning Customers [EMAIL_ADDRESS][DOMAIN_NAME] Mobile number format e.g [PHON…" at bounding box center [658, 451] width 1316 height 902
